Goal: Navigation & Orientation: Find specific page/section

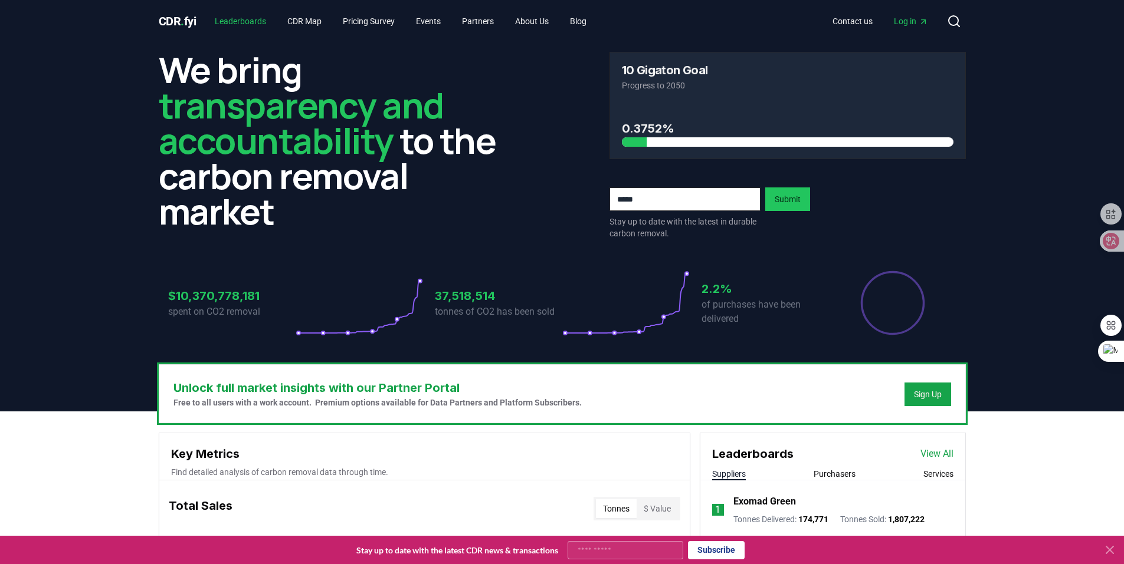
click at [238, 22] on link "Leaderboards" at bounding box center [240, 21] width 70 height 21
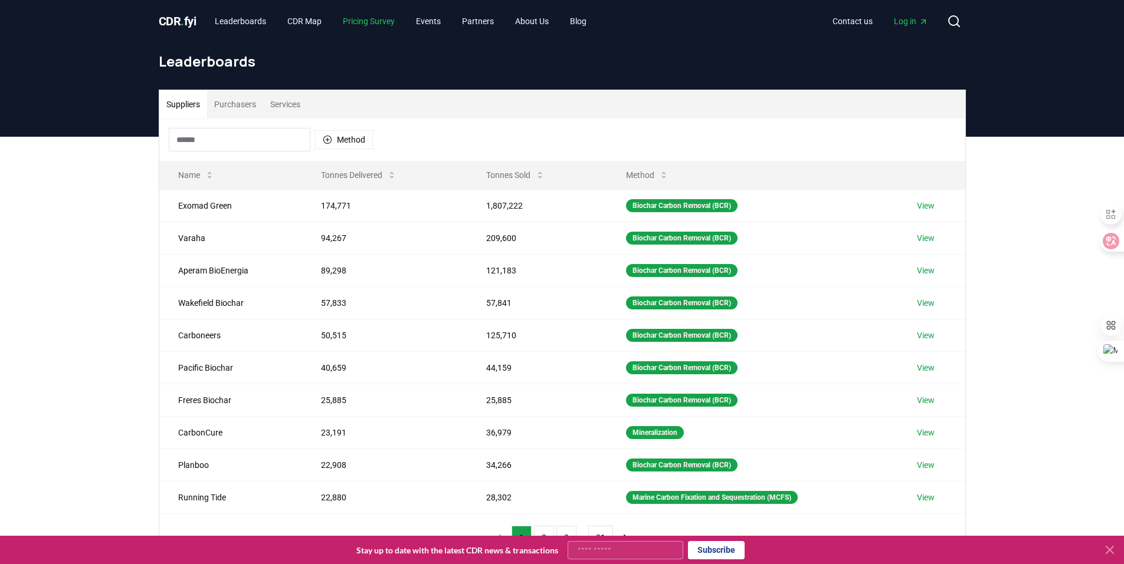
click at [375, 19] on link "Pricing Survey" at bounding box center [368, 21] width 71 height 21
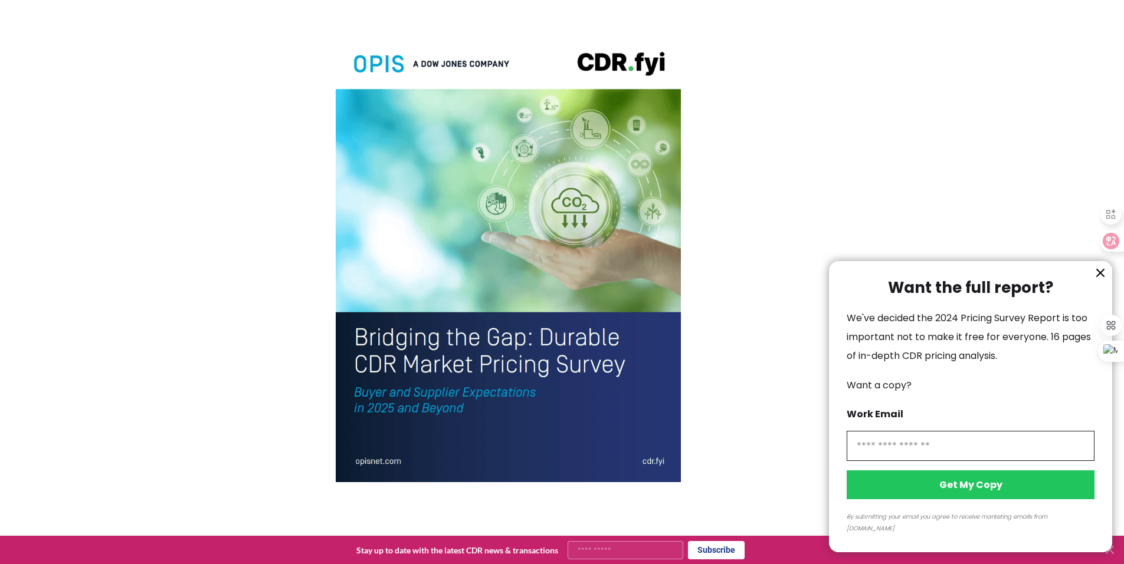
scroll to position [2595, 0]
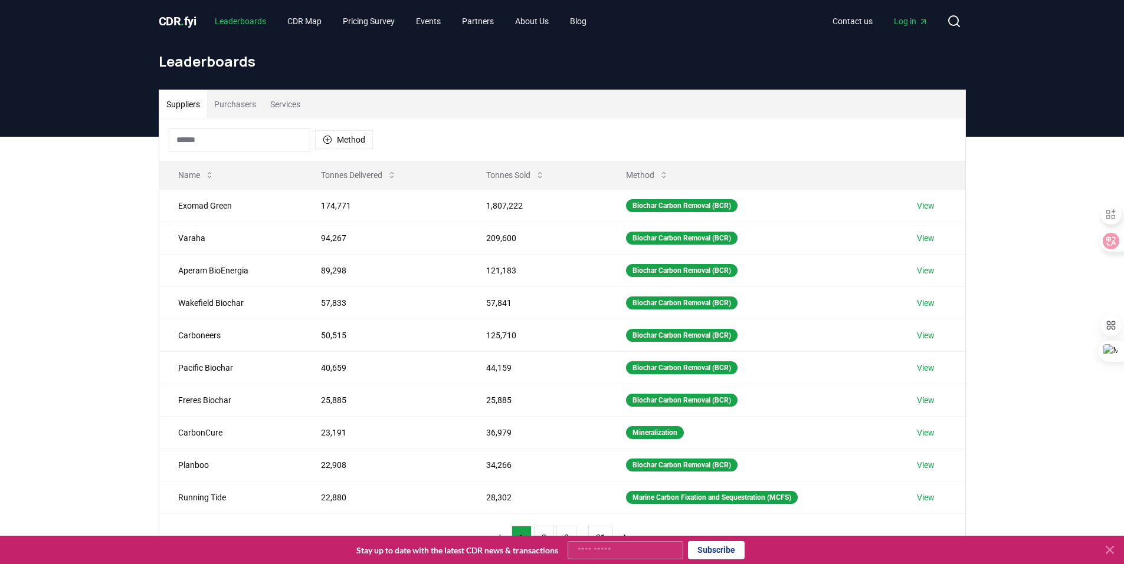
click at [232, 23] on link "Leaderboards" at bounding box center [240, 21] width 70 height 21
click at [930, 206] on link "View" at bounding box center [926, 206] width 18 height 12
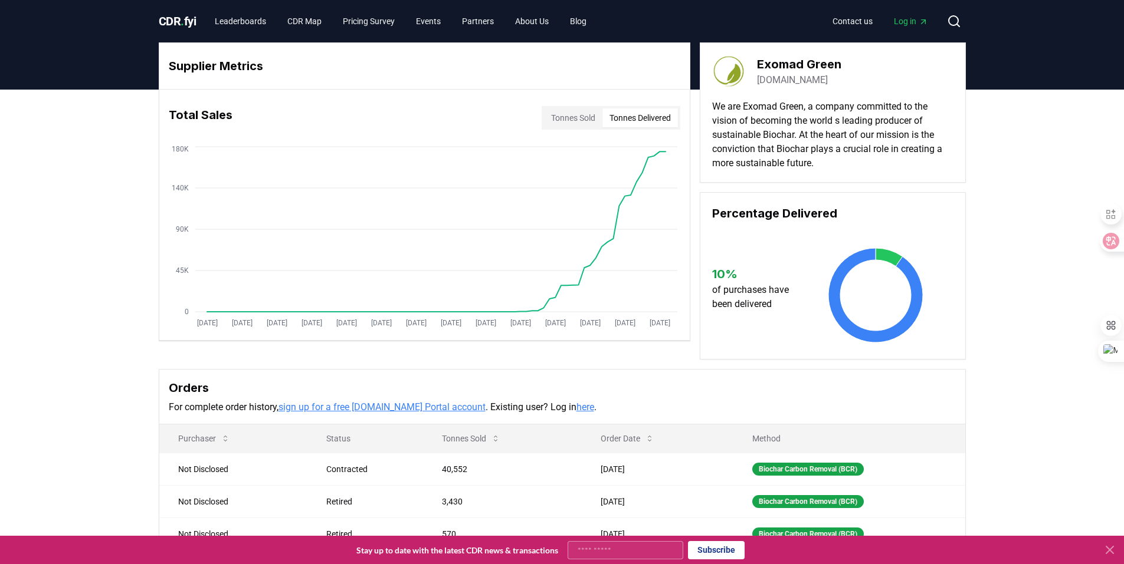
click at [627, 115] on button "Tonnes Delivered" at bounding box center [639, 118] width 75 height 19
click at [220, 18] on link "Leaderboards" at bounding box center [240, 21] width 70 height 21
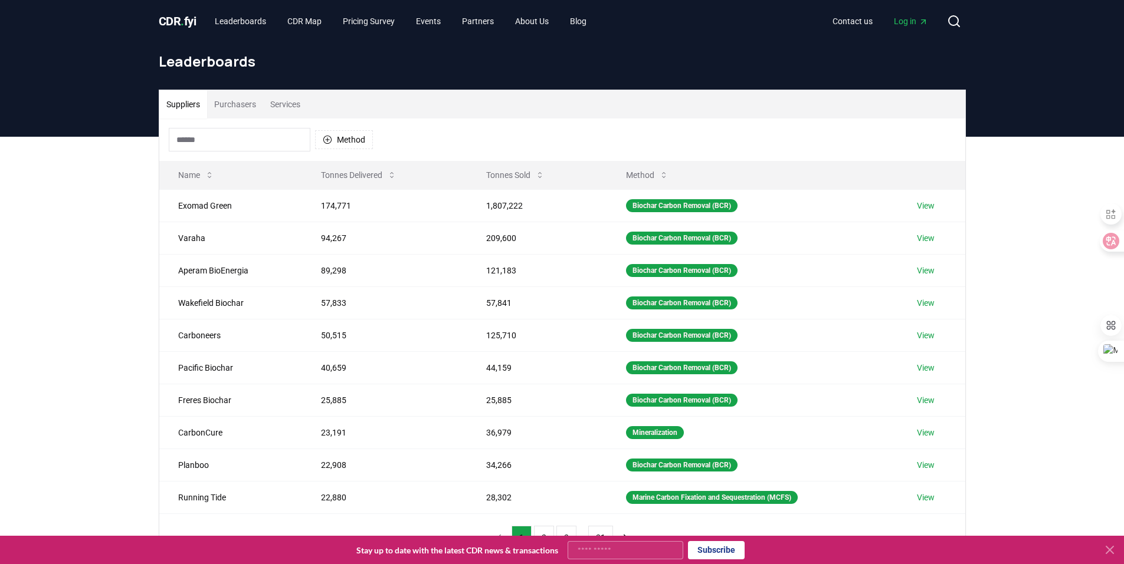
click at [186, 22] on span "CDR . fyi" at bounding box center [178, 21] width 38 height 14
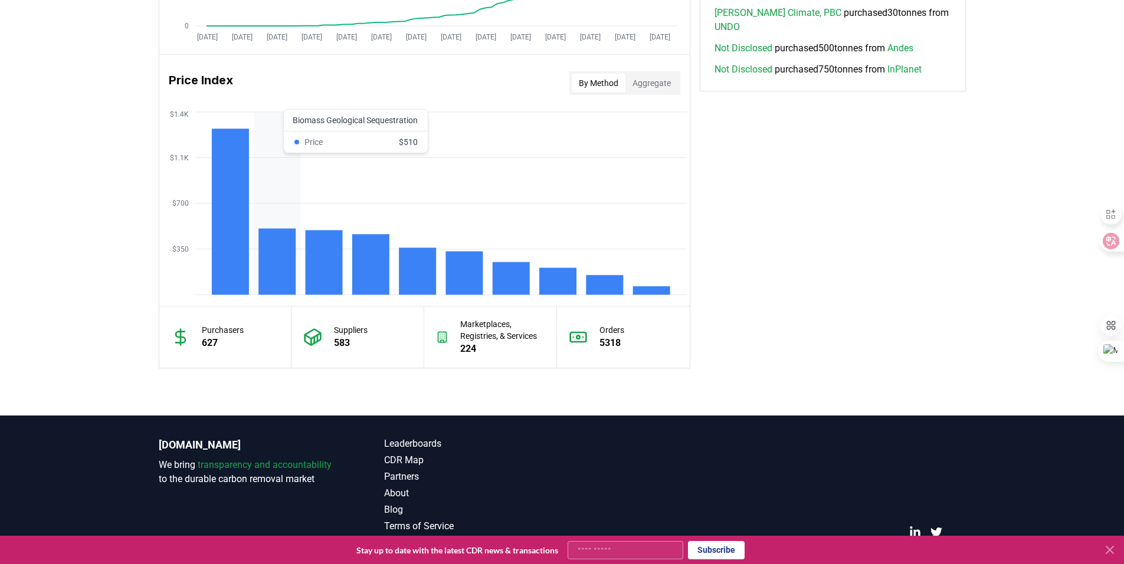
scroll to position [952, 0]
